Goal: Check status

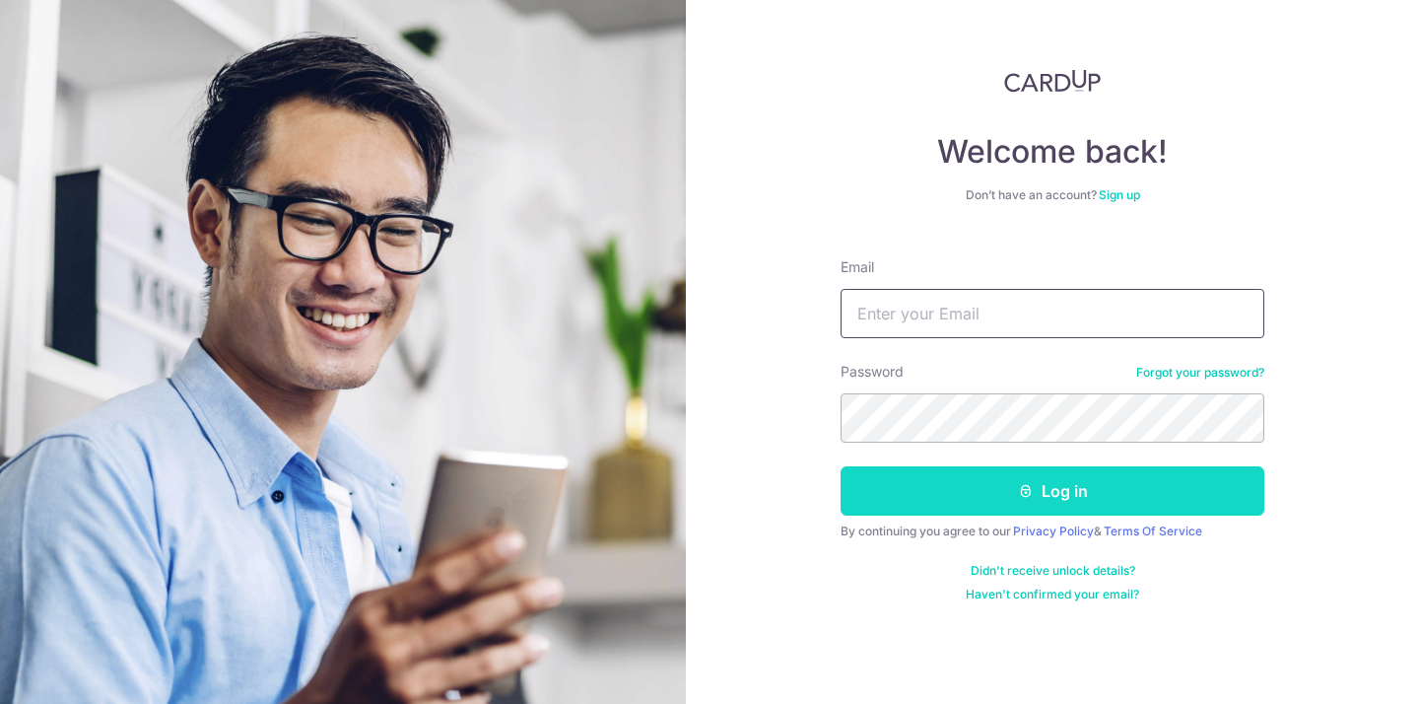
type input "[EMAIL_ADDRESS][DOMAIN_NAME]"
click at [1016, 491] on button "Log in" at bounding box center [1053, 490] width 424 height 49
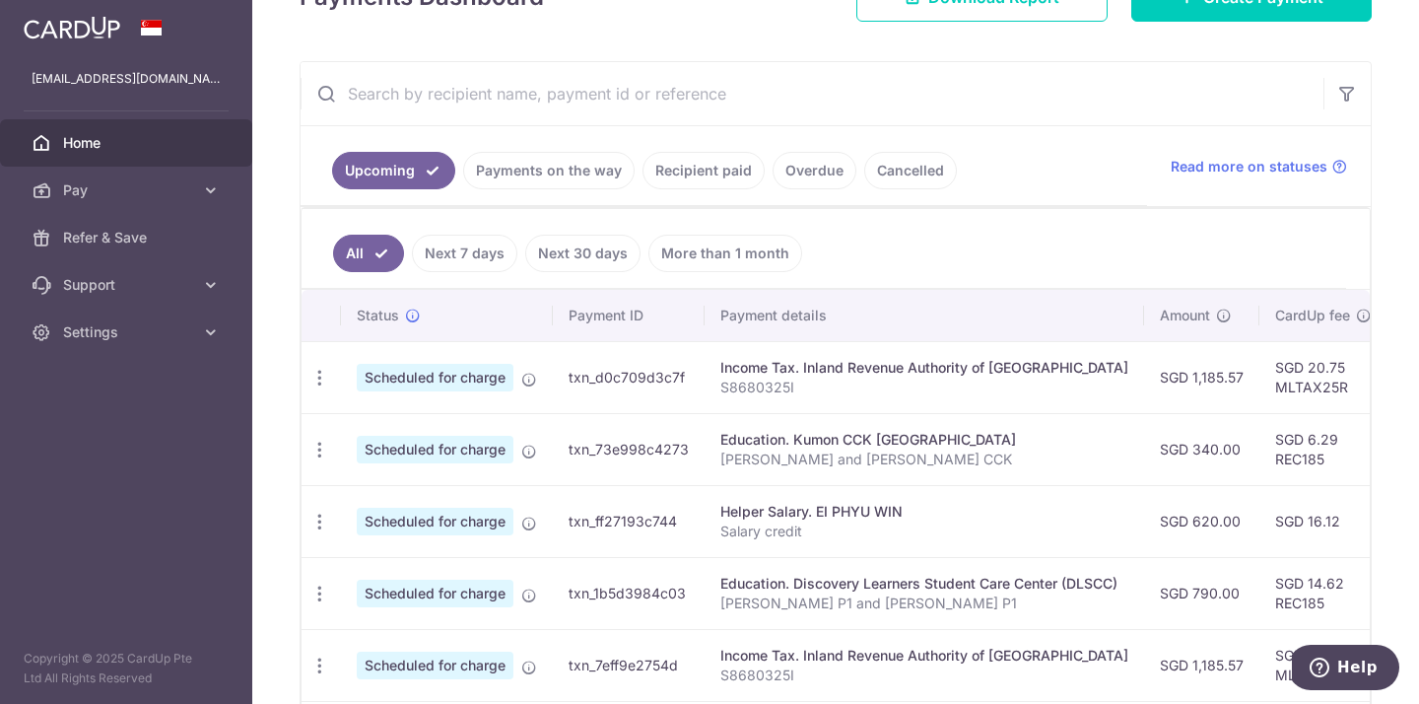
scroll to position [320, 0]
click at [695, 179] on link "Recipient paid" at bounding box center [704, 169] width 122 height 37
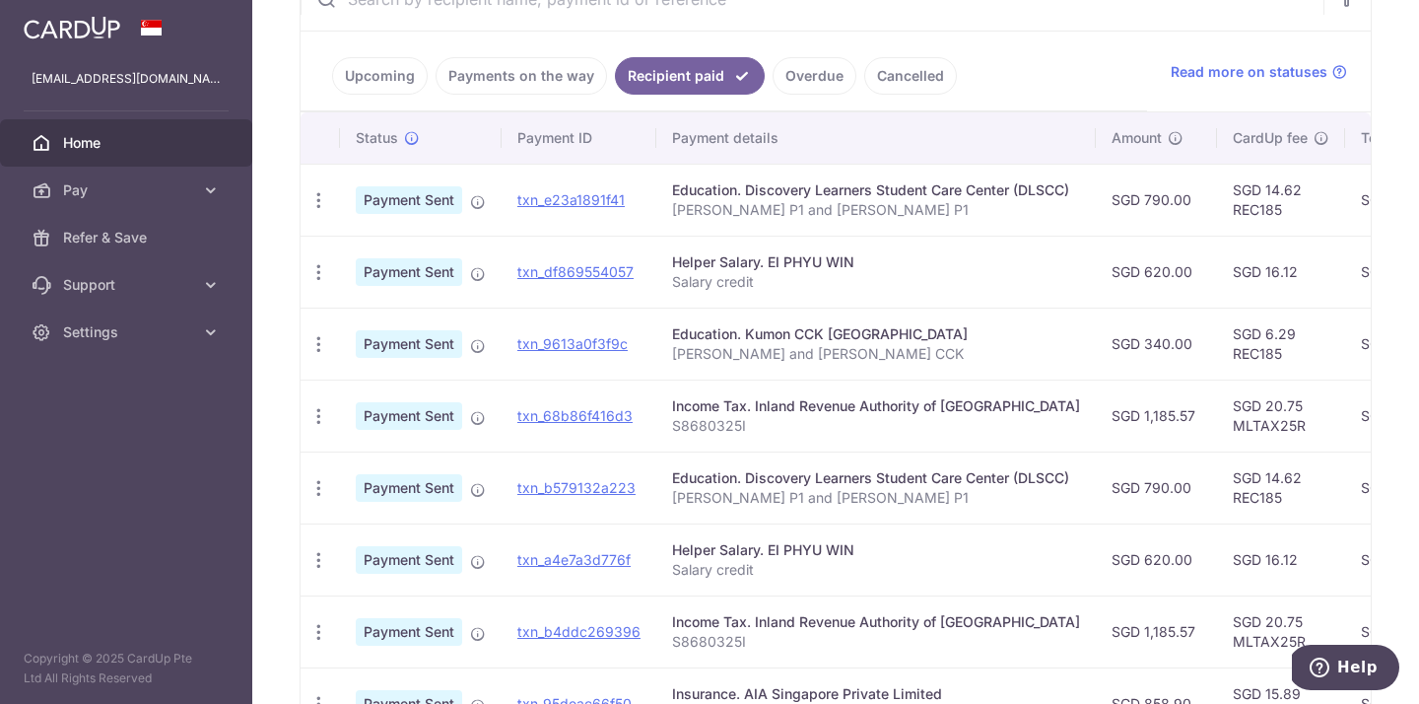
scroll to position [415, 0]
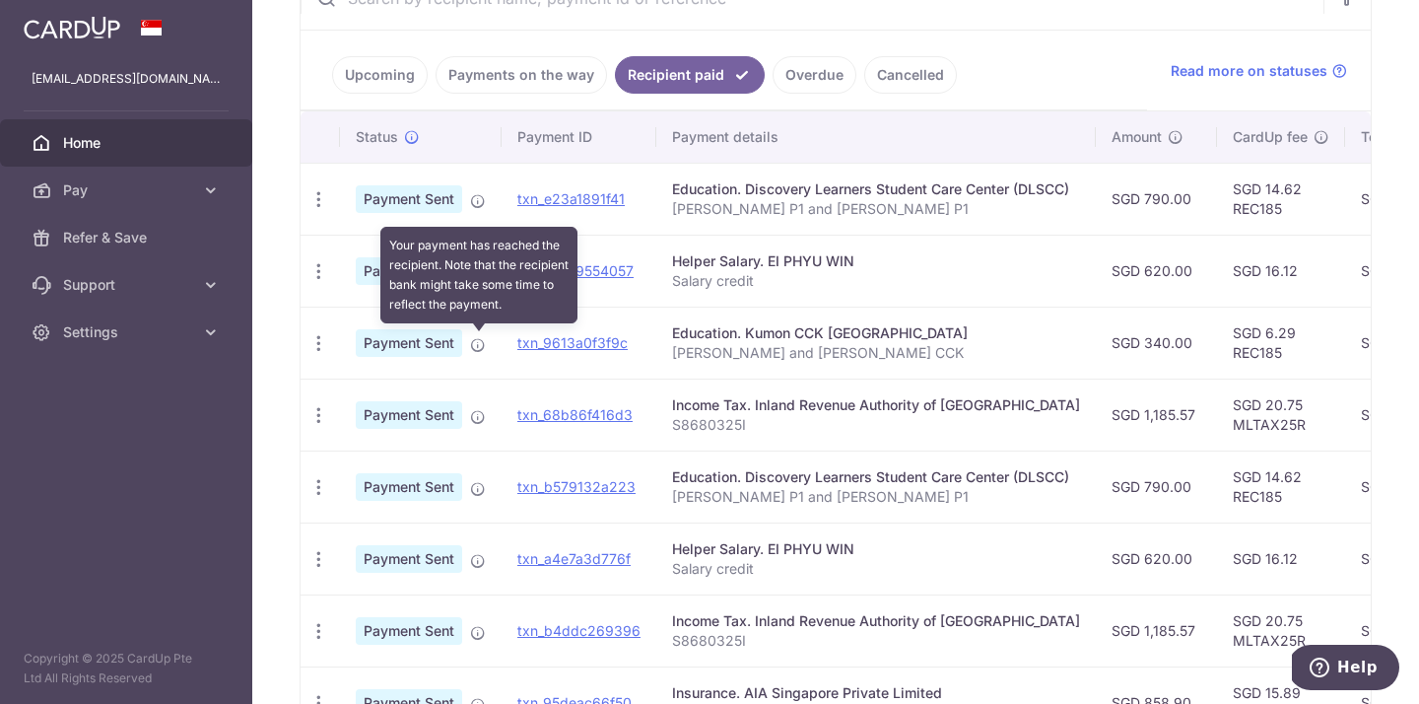
click at [480, 346] on icon at bounding box center [478, 345] width 16 height 16
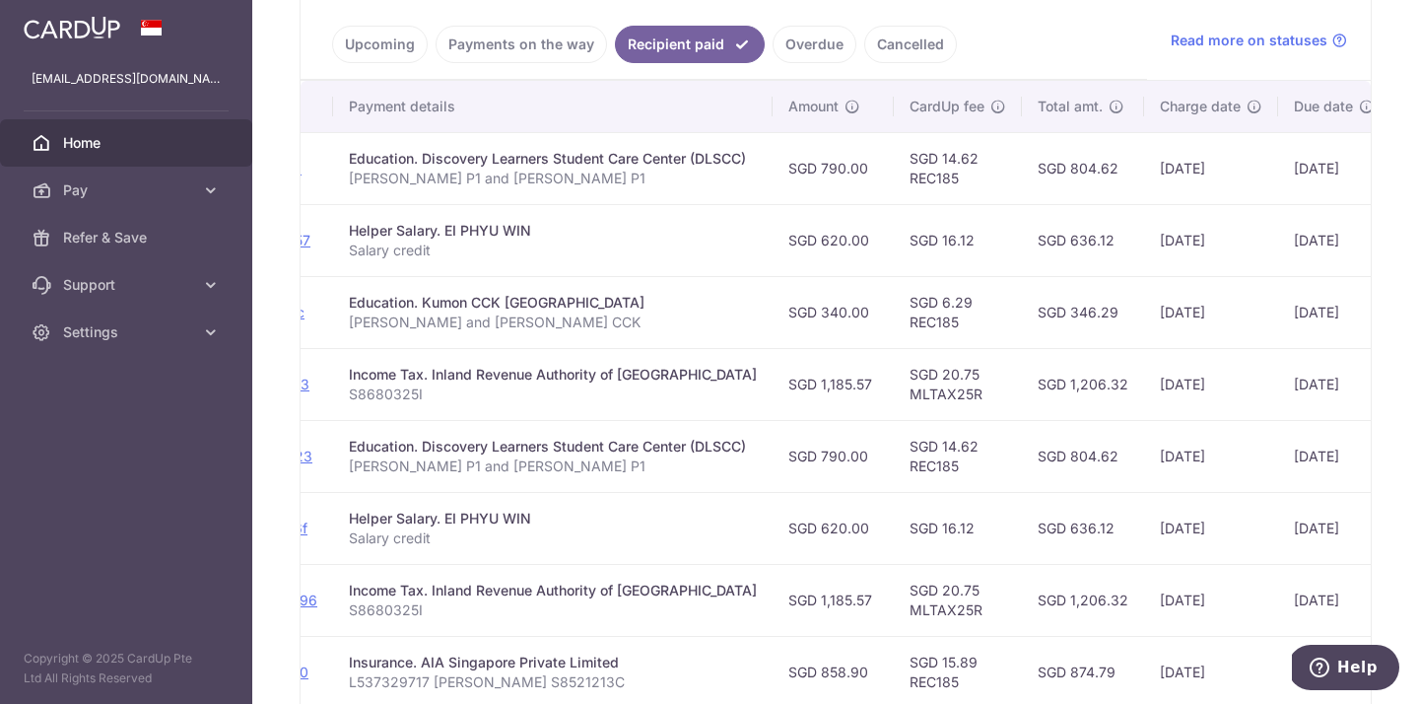
scroll to position [0, 0]
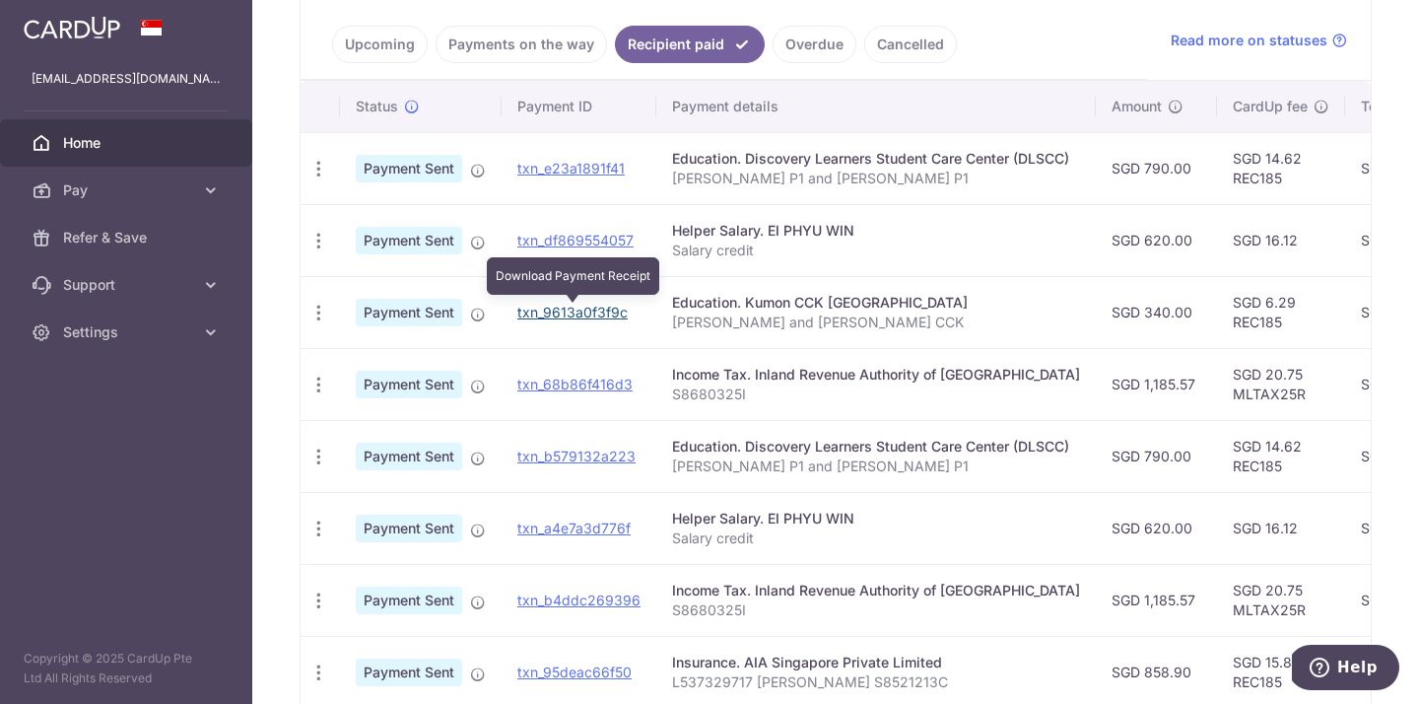
click at [534, 315] on link "txn_9613a0f3f9c" at bounding box center [572, 312] width 110 height 17
